Goal: Task Accomplishment & Management: Use online tool/utility

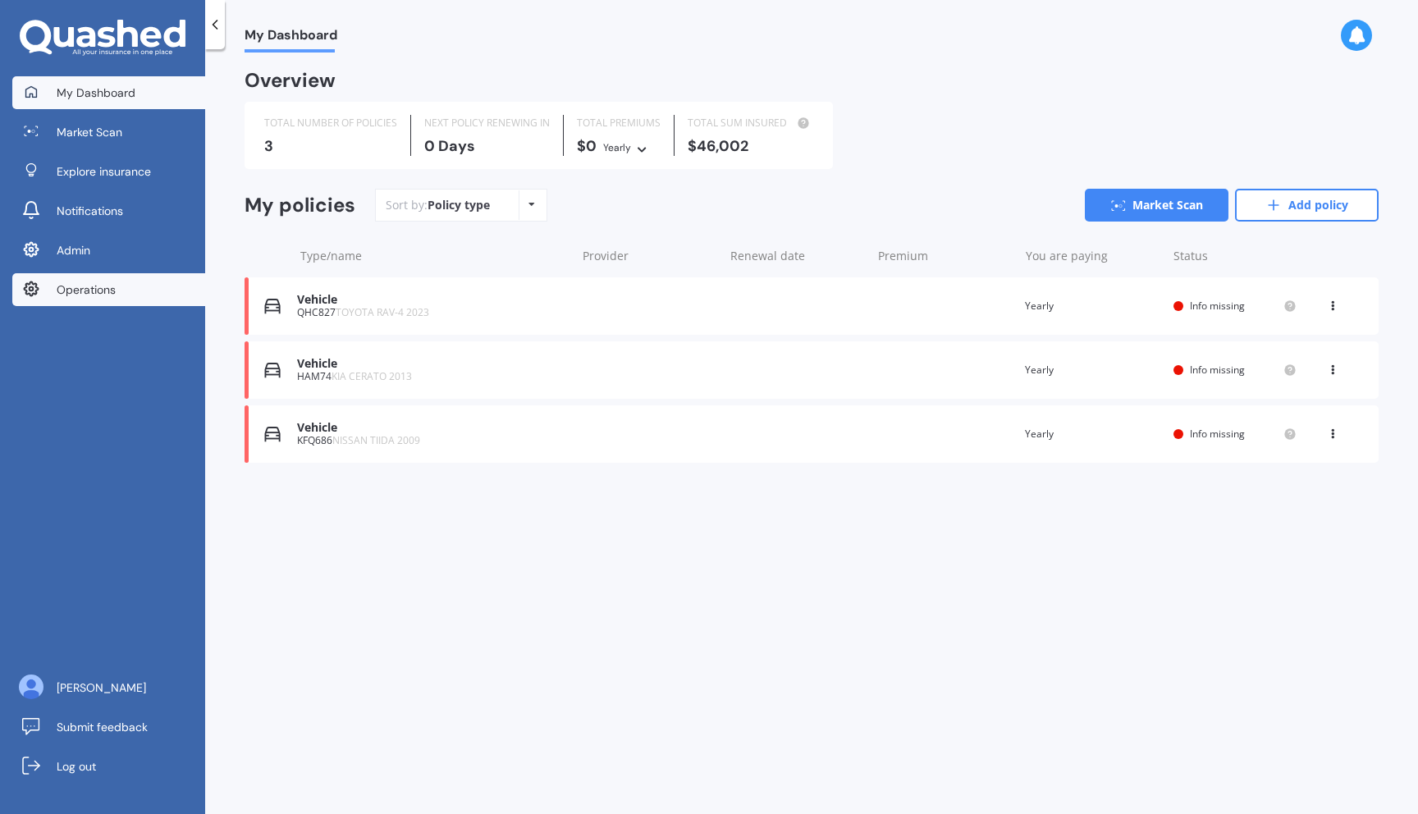
click at [129, 301] on link "Operations" at bounding box center [108, 289] width 193 height 33
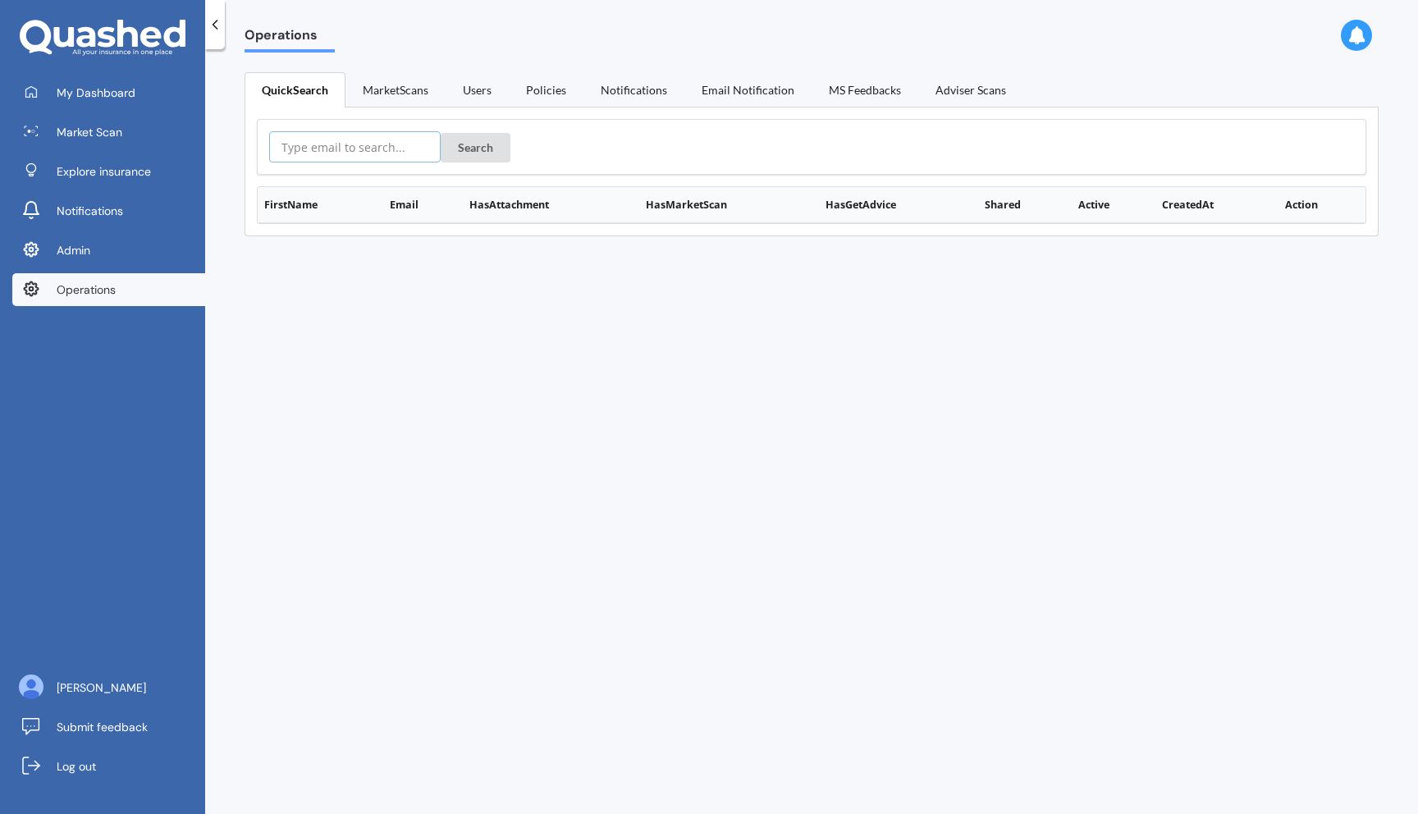
click at [285, 148] on input "text" at bounding box center [354, 146] width 171 height 31
paste input "dav.laddie@yahoo.com"
type input "dav.laddie@yahoo.com"
click at [441, 133] on button "Search" at bounding box center [476, 148] width 70 height 30
click at [1301, 246] on button "Details" at bounding box center [1320, 238] width 56 height 23
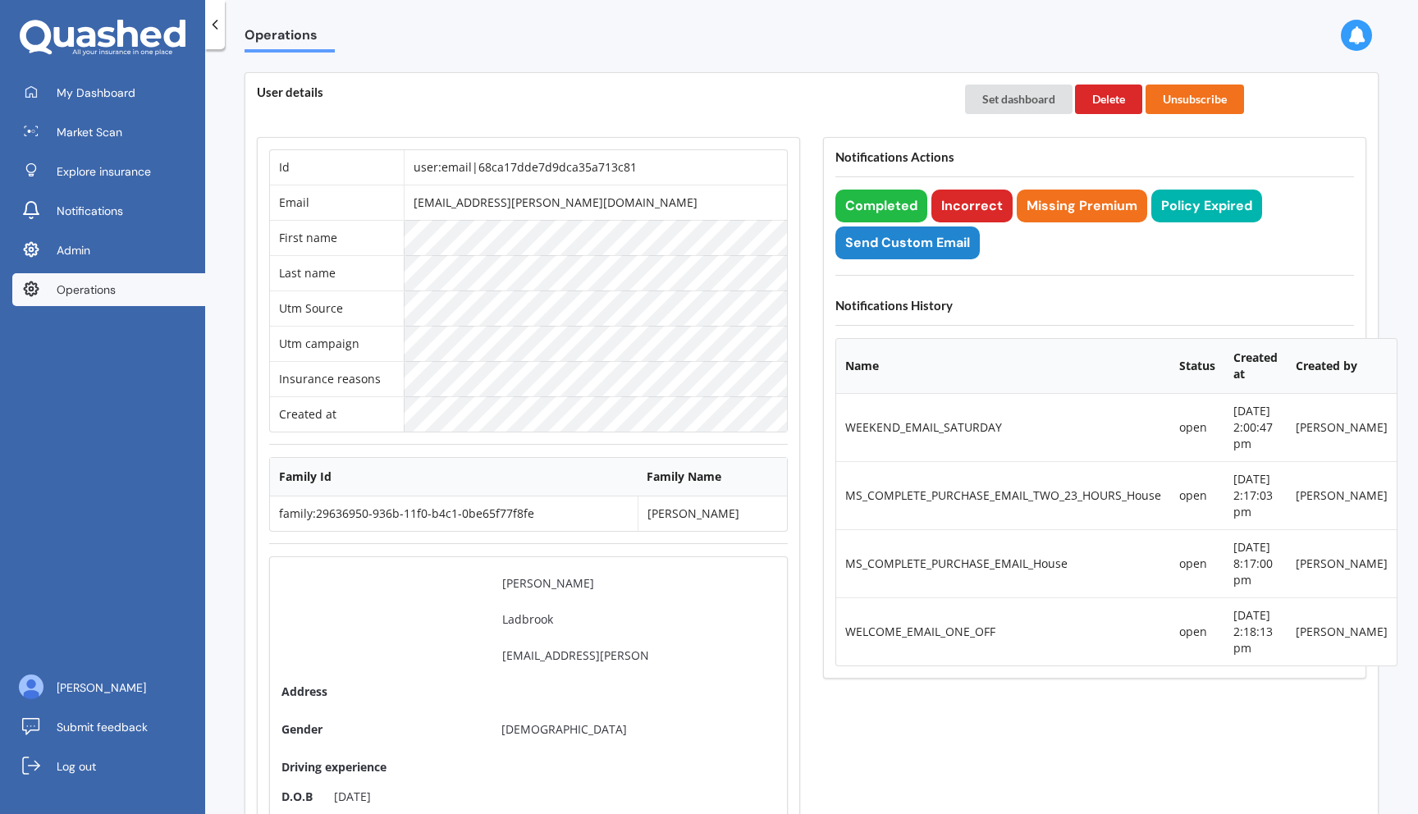
click at [575, 170] on td "user:email|68ca17dde7d9dca35a713c81" at bounding box center [595, 167] width 383 height 34
copy td "user:email|68ca17dde7d9dca35a713c81"
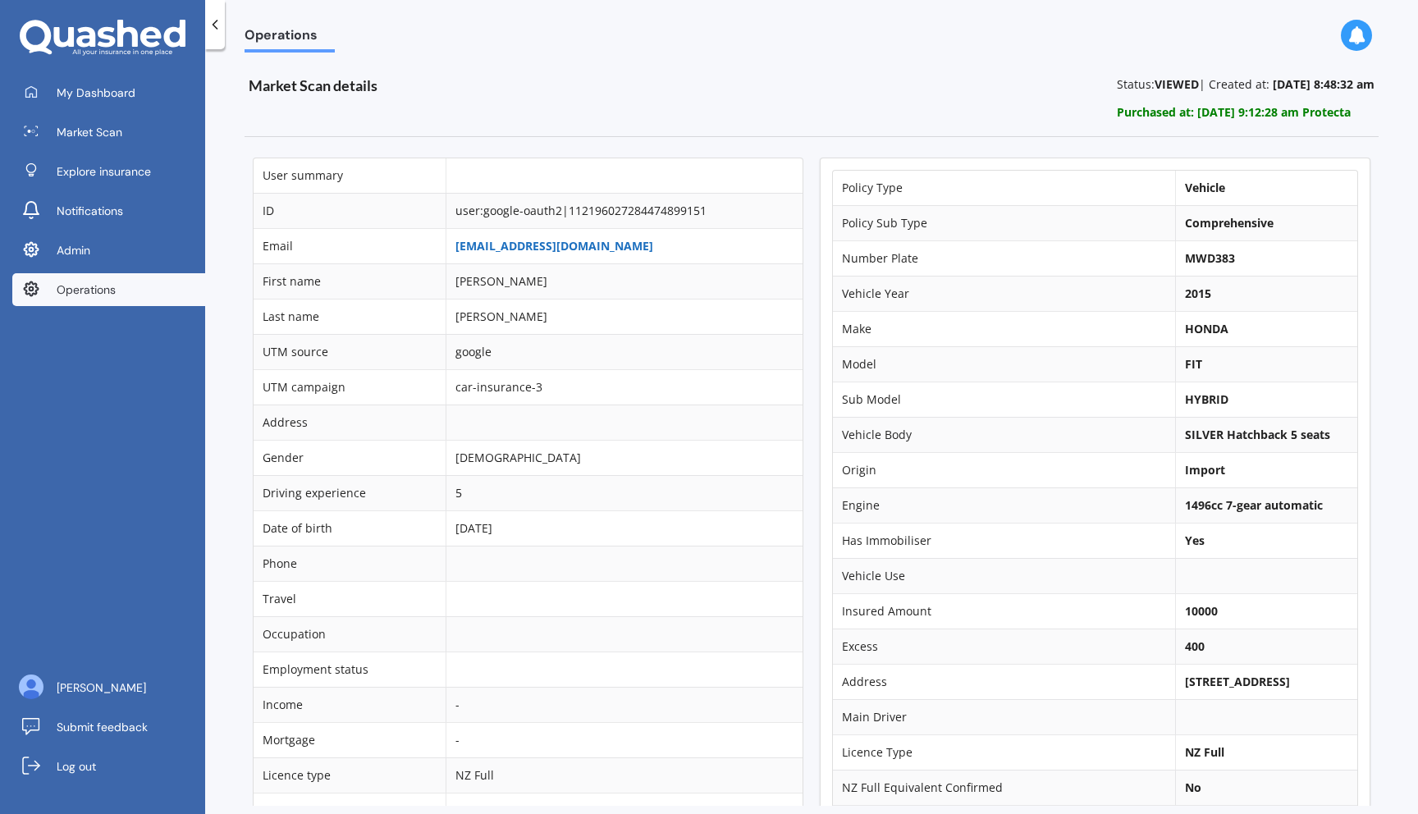
click at [476, 249] on link "[EMAIL_ADDRESS][DOMAIN_NAME]" at bounding box center [554, 246] width 198 height 16
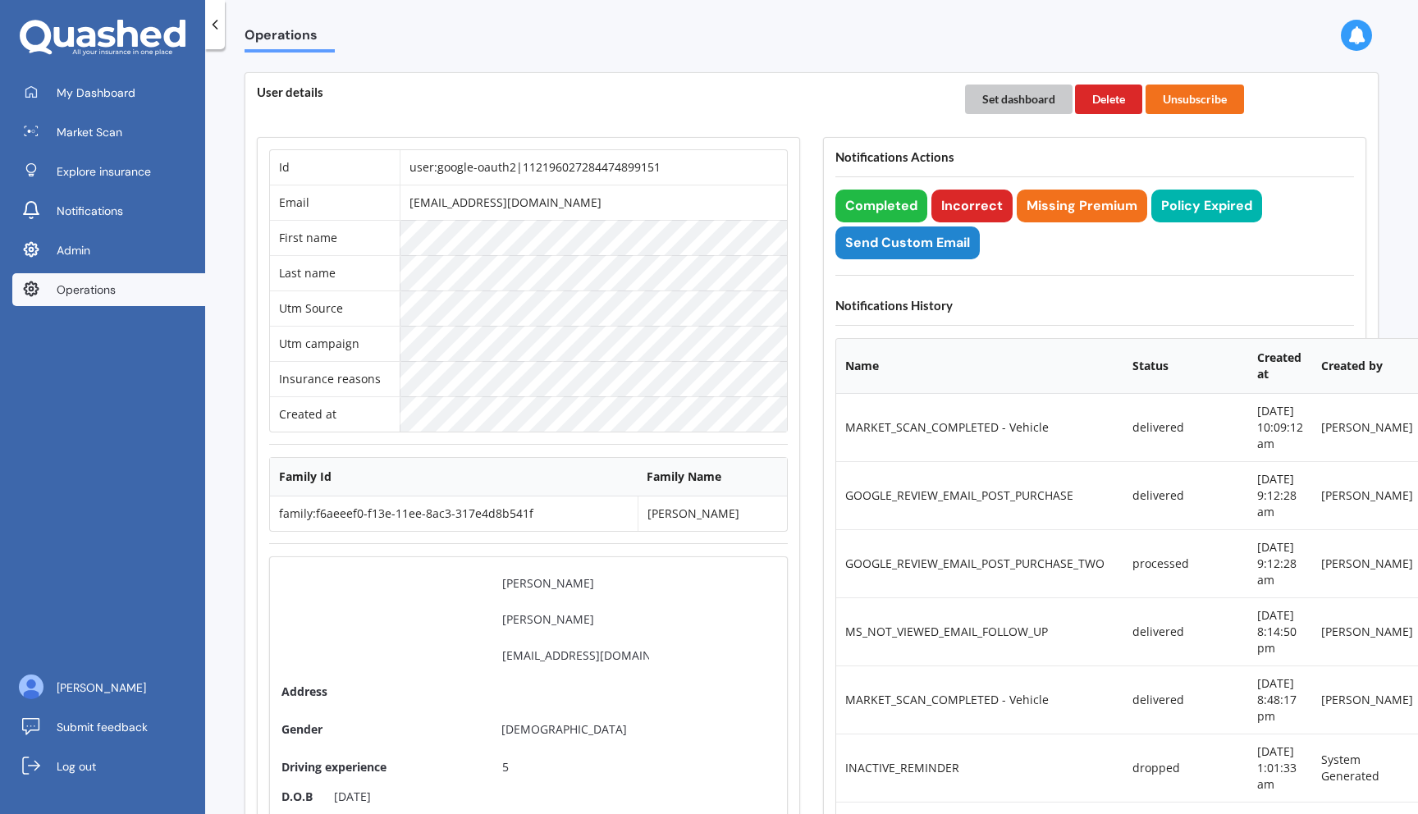
click at [994, 98] on button "Set dashboard" at bounding box center [1018, 100] width 107 height 30
click at [92, 105] on link "My Dashboard" at bounding box center [108, 92] width 193 height 33
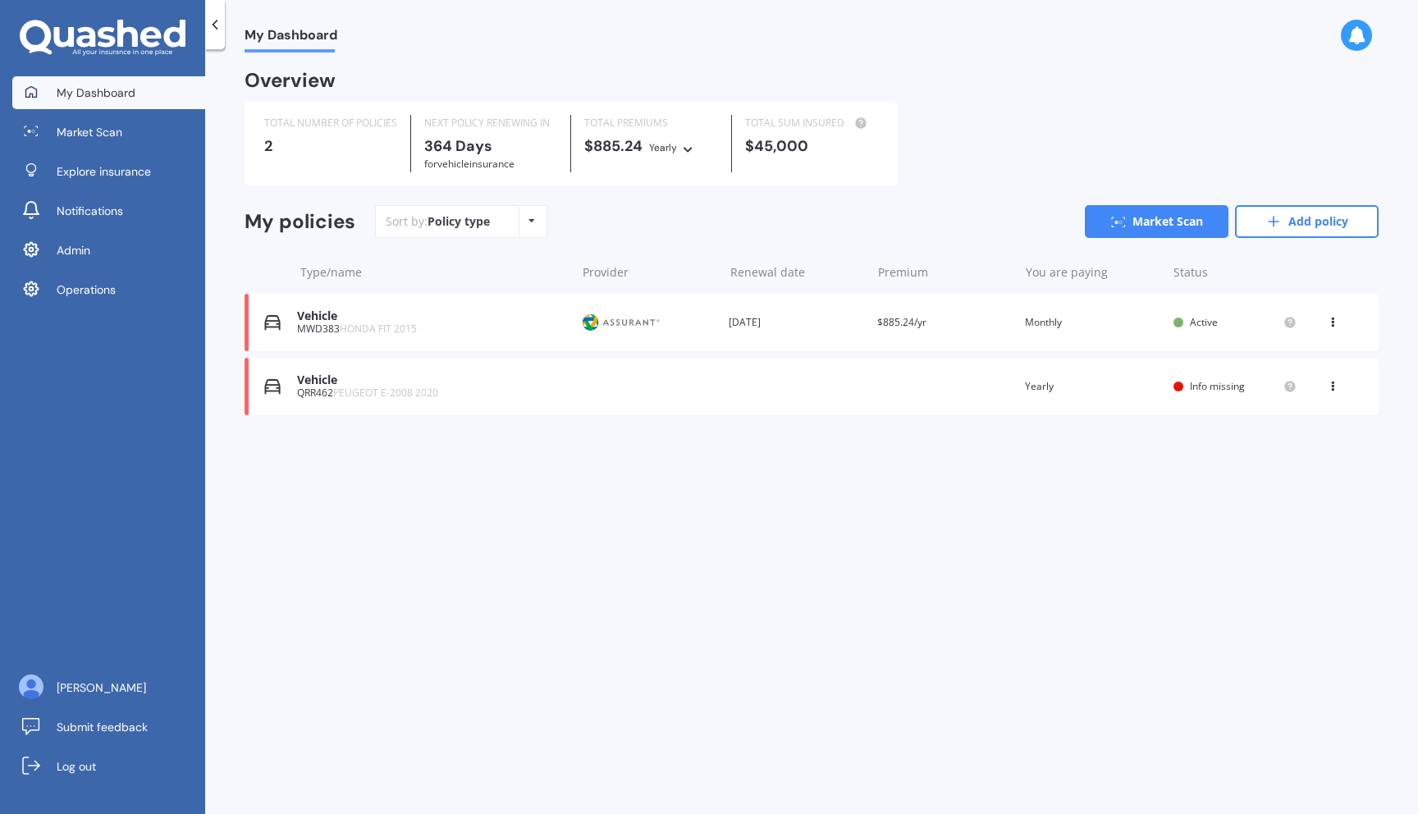
click at [444, 343] on div "Vehicle MWD383 HONDA FIT 2015 Provider Renewal date 23 Sep 2026 Premium $885.24…" at bounding box center [811, 322] width 1134 height 57
